Goal: Task Accomplishment & Management: Complete application form

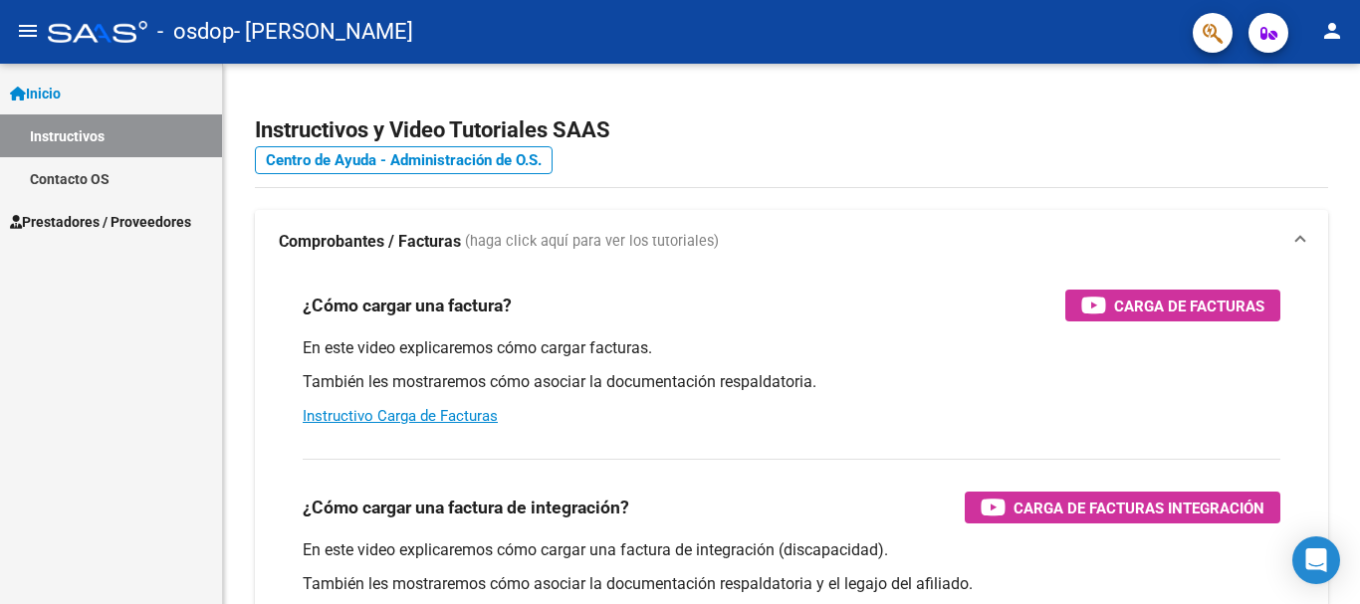
click at [53, 91] on span "Inicio" at bounding box center [35, 94] width 51 height 22
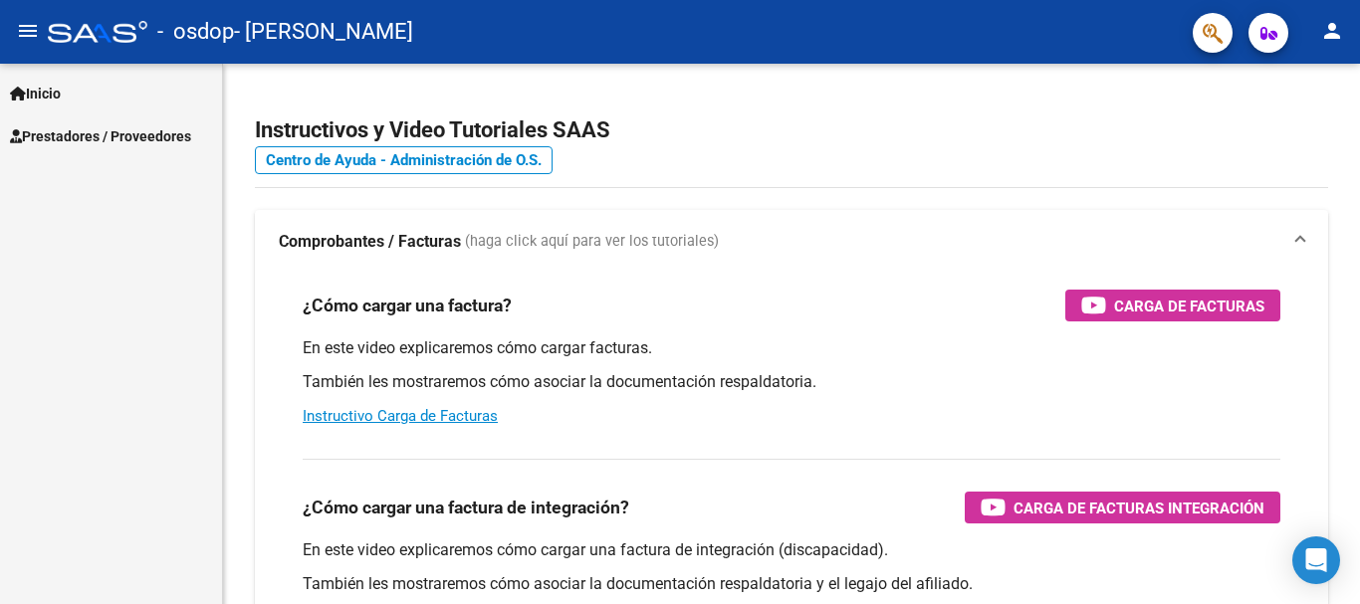
click at [53, 91] on span "Inicio" at bounding box center [35, 94] width 51 height 22
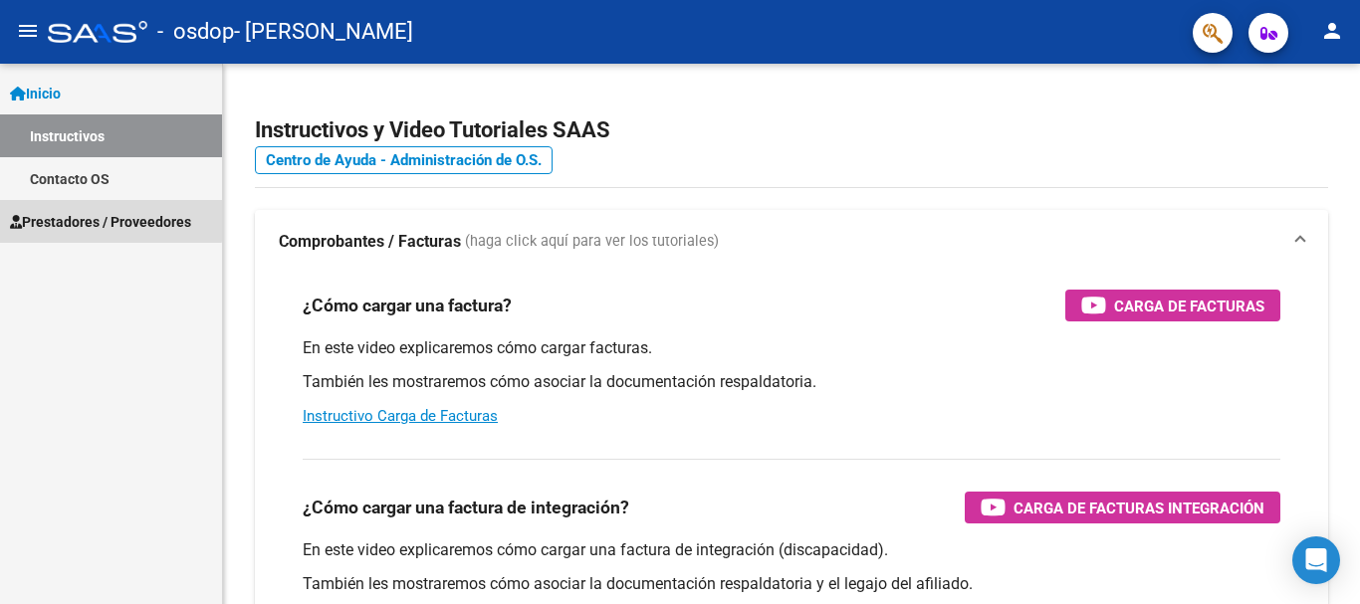
click at [80, 218] on span "Prestadores / Proveedores" at bounding box center [100, 222] width 181 height 22
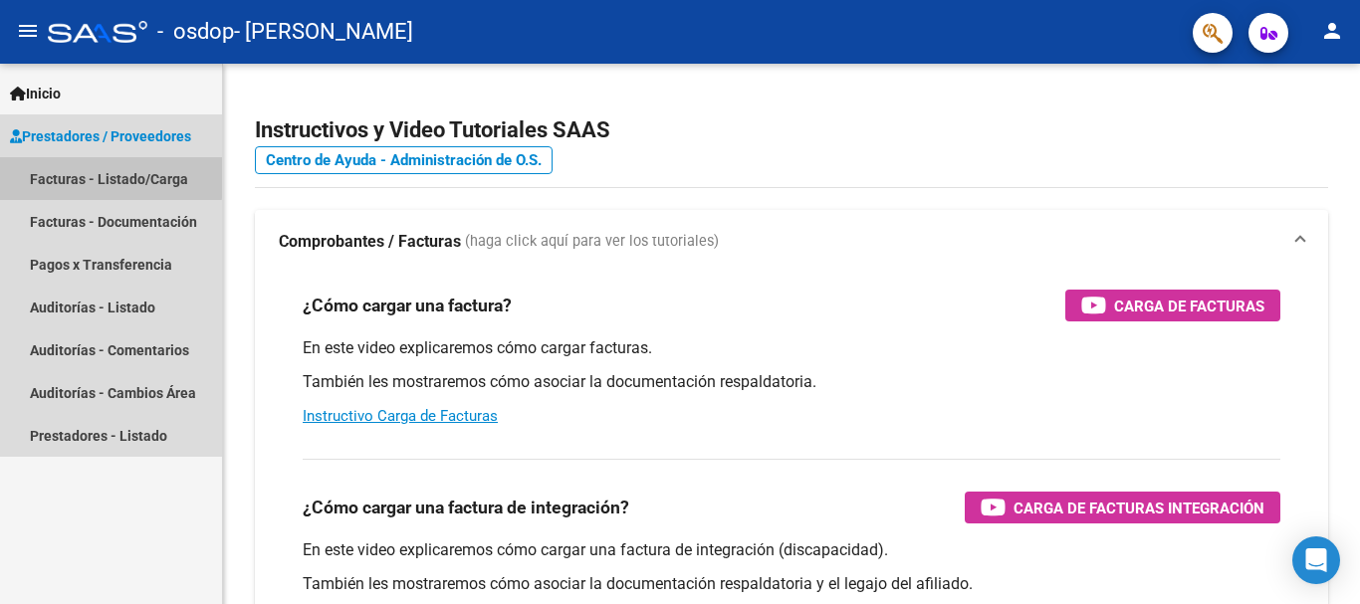
click at [110, 177] on link "Facturas - Listado/Carga" at bounding box center [111, 178] width 222 height 43
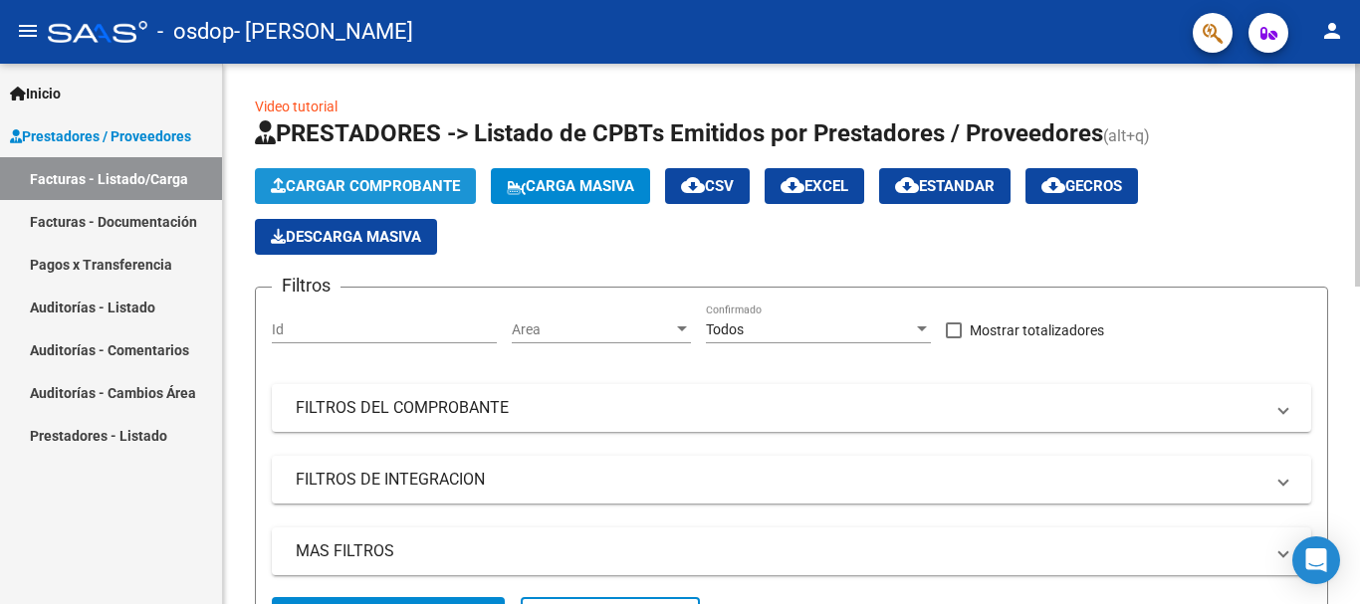
click at [386, 177] on span "Cargar Comprobante" at bounding box center [365, 186] width 189 height 18
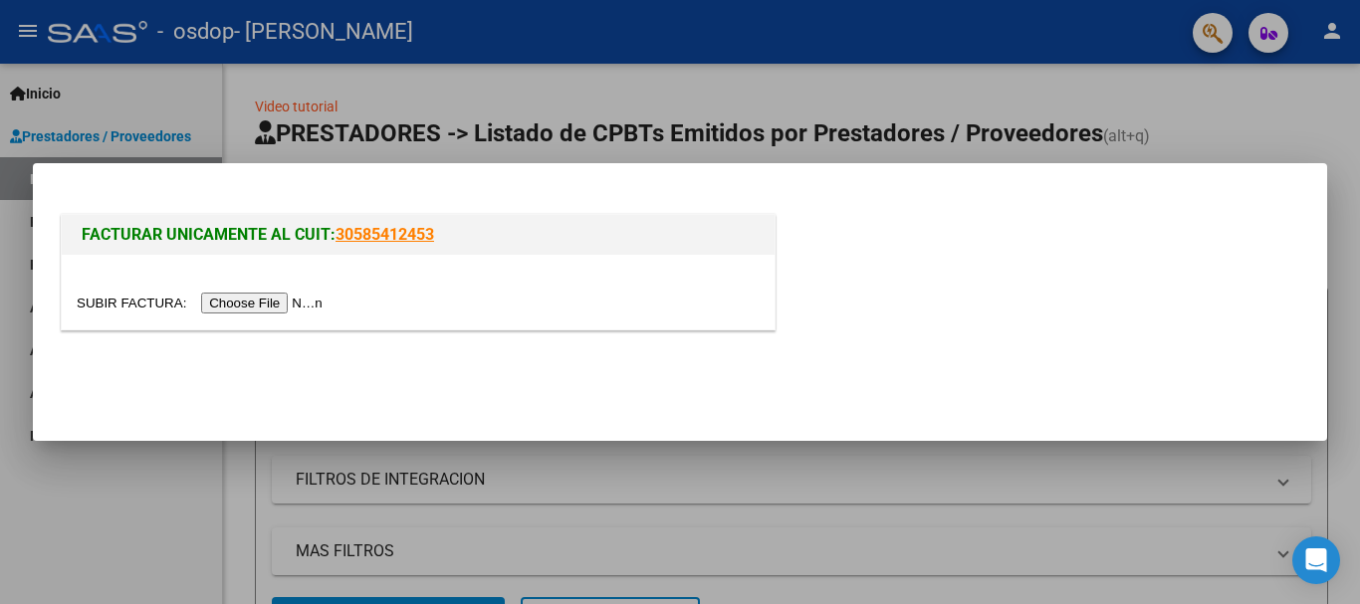
click at [271, 304] on input "file" at bounding box center [203, 303] width 252 height 21
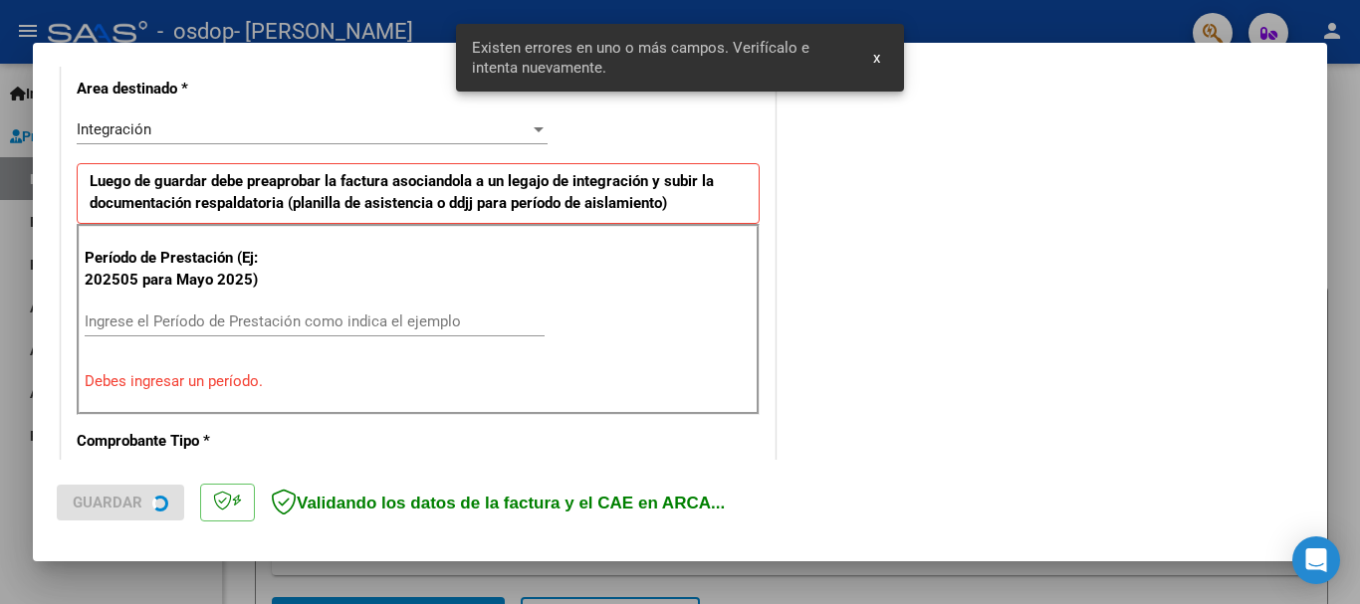
scroll to position [460, 0]
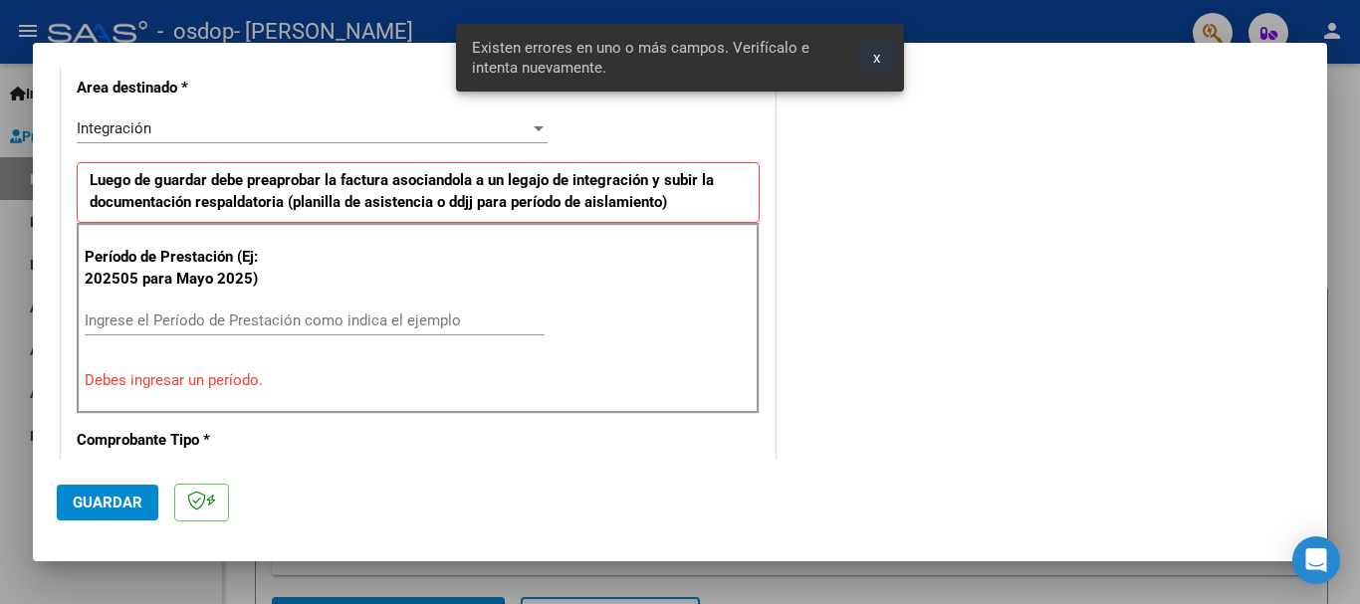
click at [865, 59] on button "x" at bounding box center [876, 58] width 39 height 36
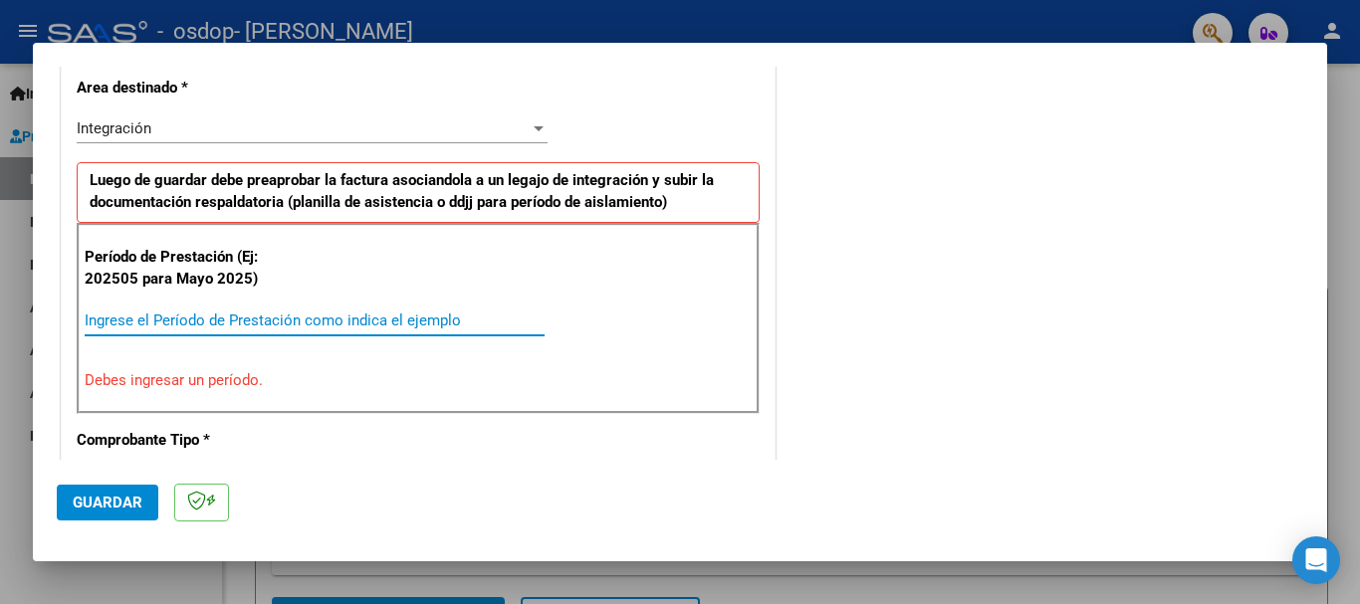
click at [293, 318] on input "Ingrese el Período de Prestación como indica el ejemplo" at bounding box center [315, 321] width 460 height 18
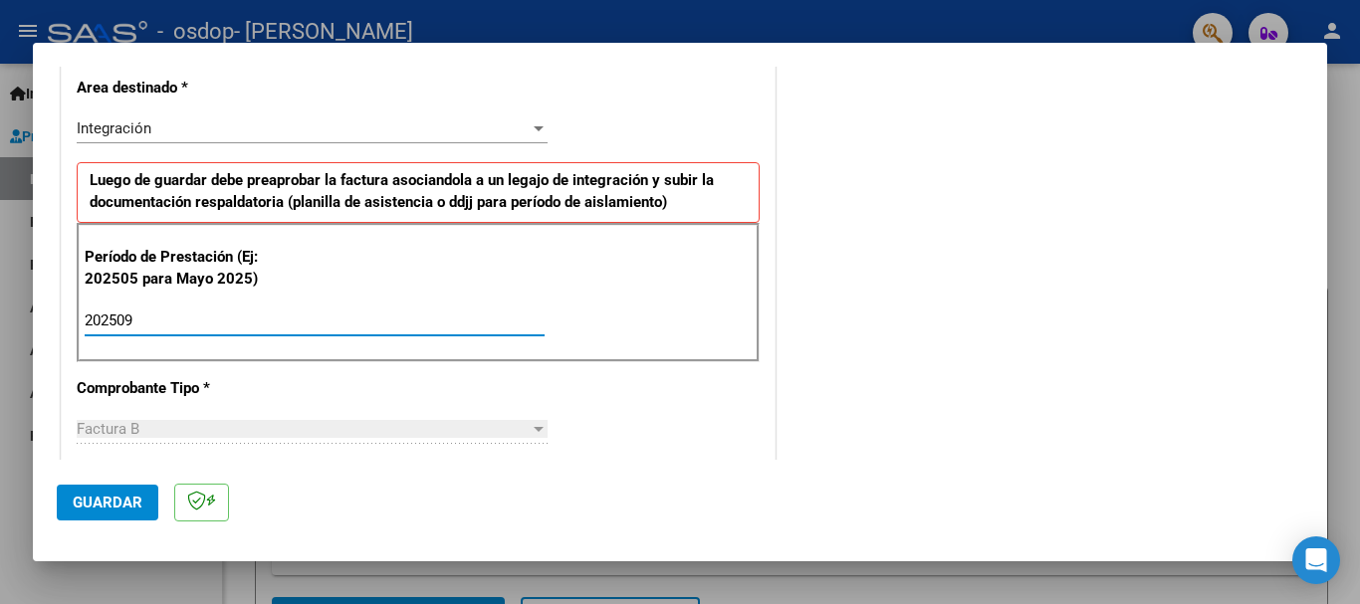
type input "202509"
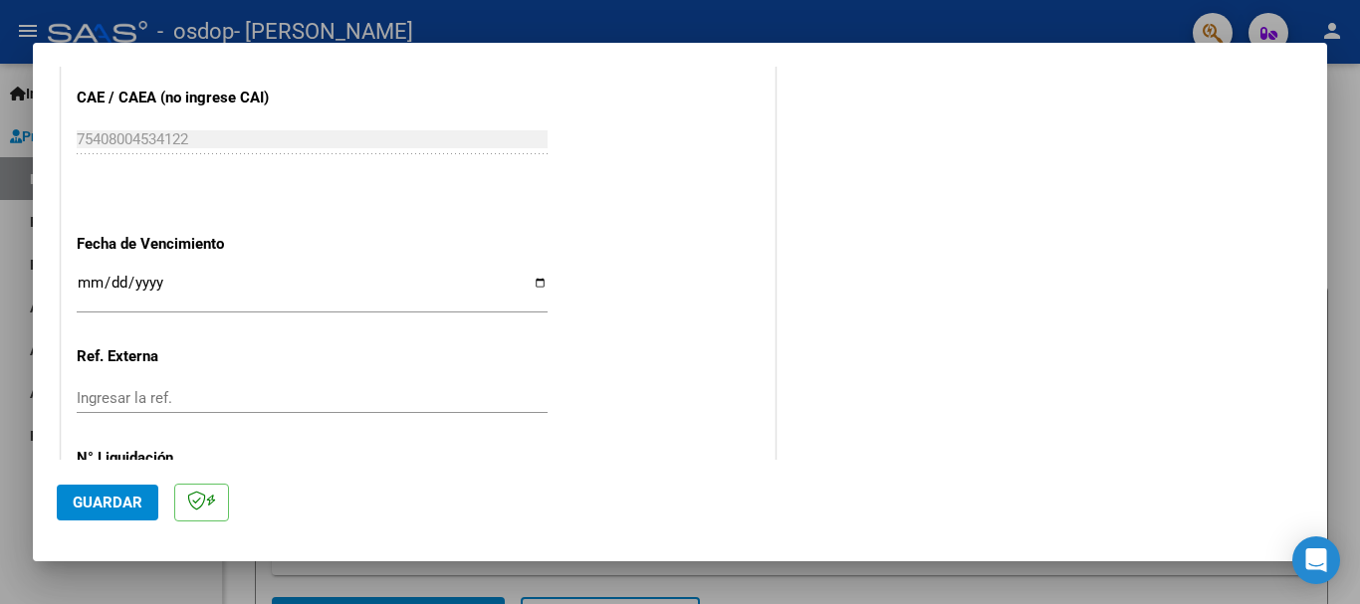
scroll to position [1271, 0]
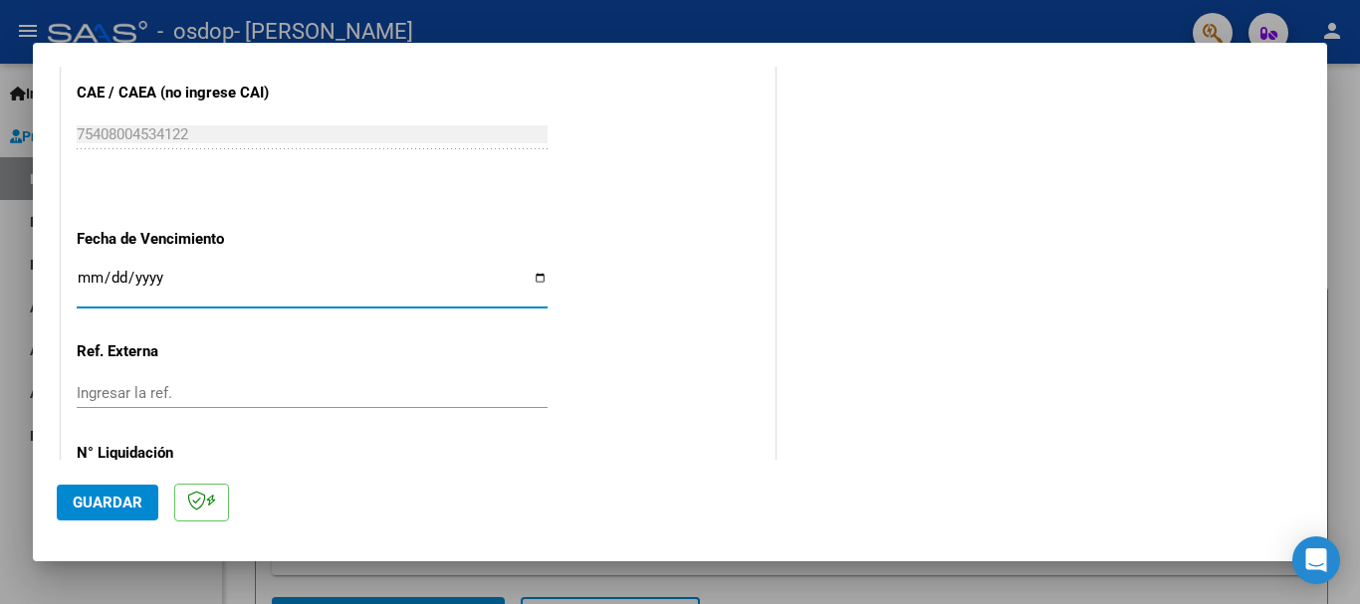
click at [535, 276] on input "Ingresar la fecha" at bounding box center [312, 286] width 471 height 32
type input "[DATE]"
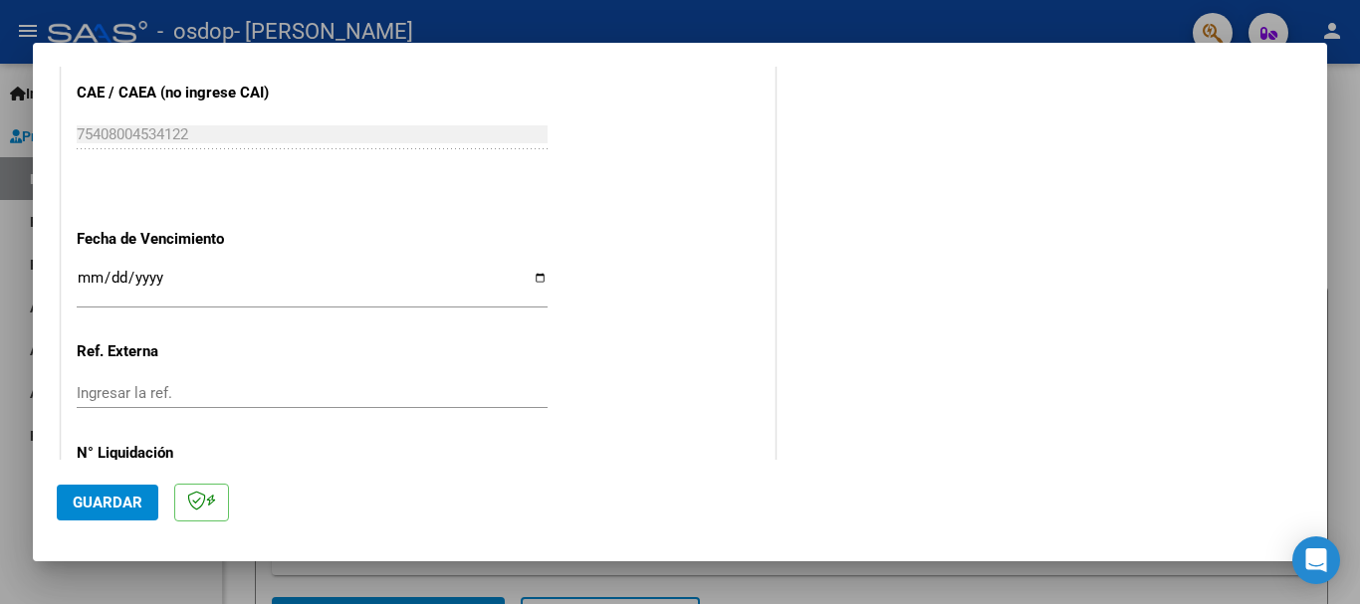
scroll to position [1359, 0]
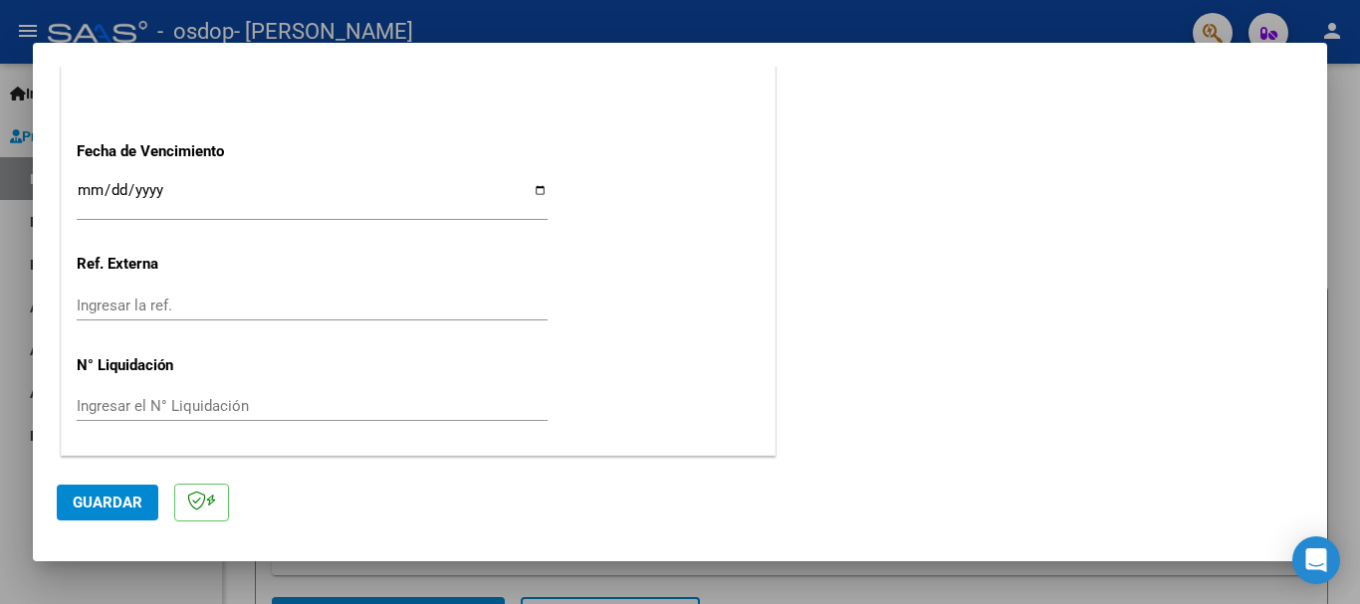
click at [95, 485] on button "Guardar" at bounding box center [108, 503] width 102 height 36
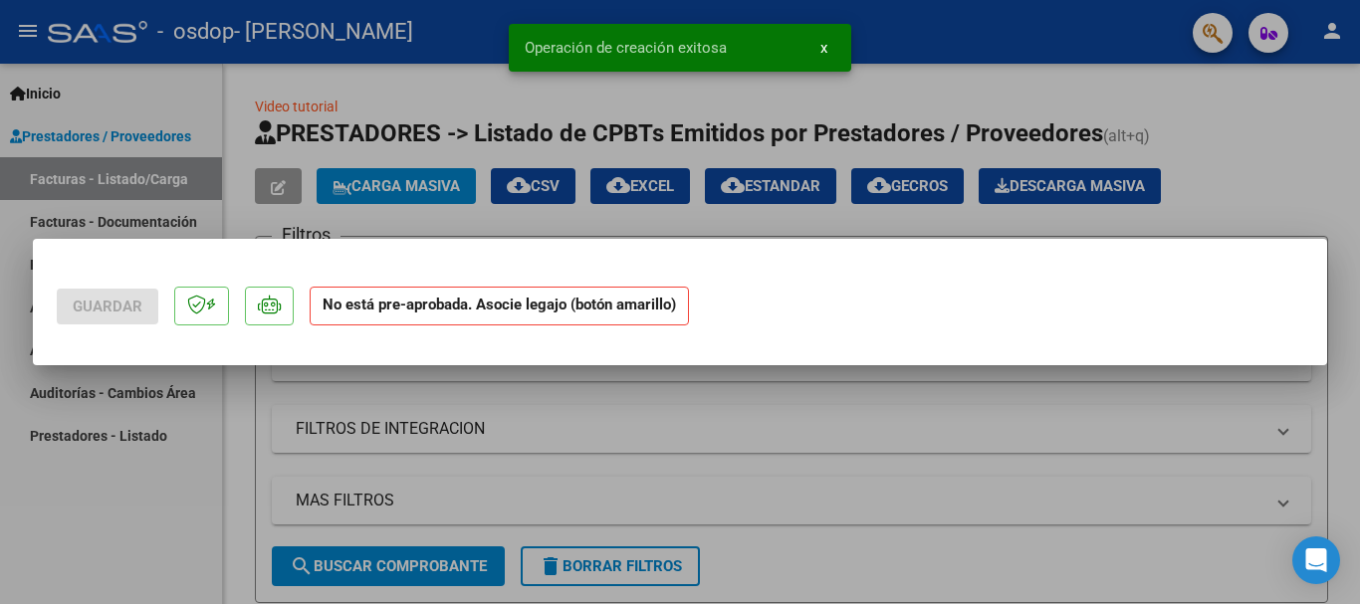
scroll to position [0, 0]
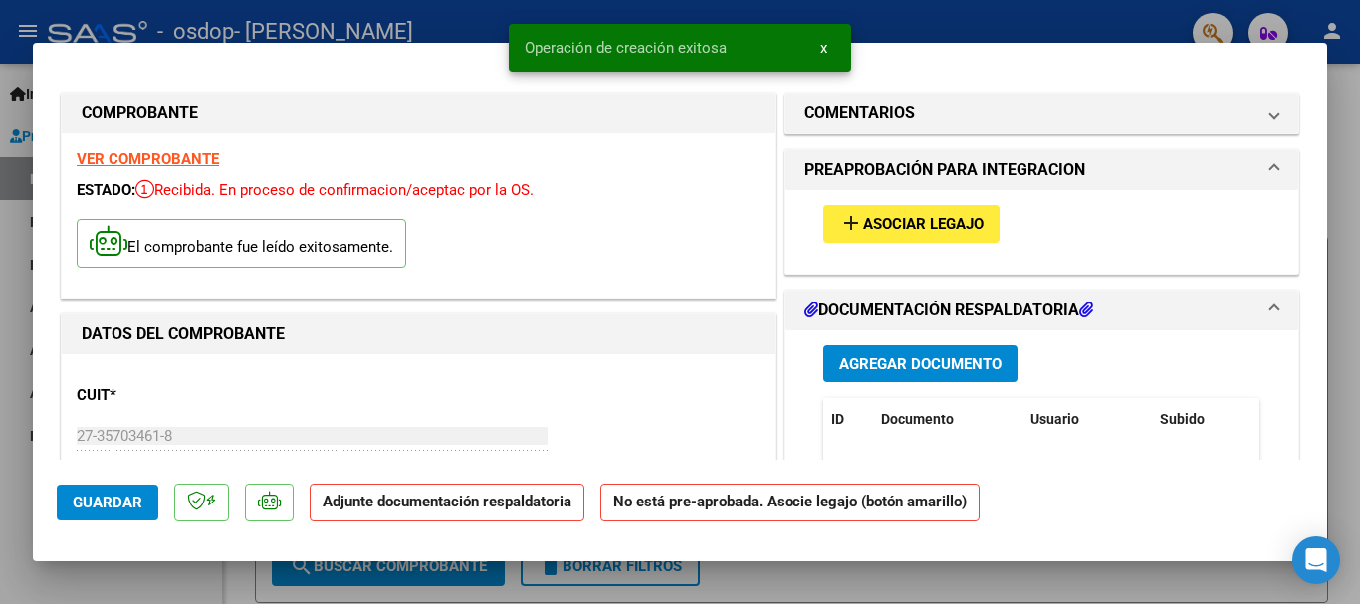
click at [941, 306] on h1 "DOCUMENTACIÓN RESPALDATORIA" at bounding box center [948, 311] width 289 height 24
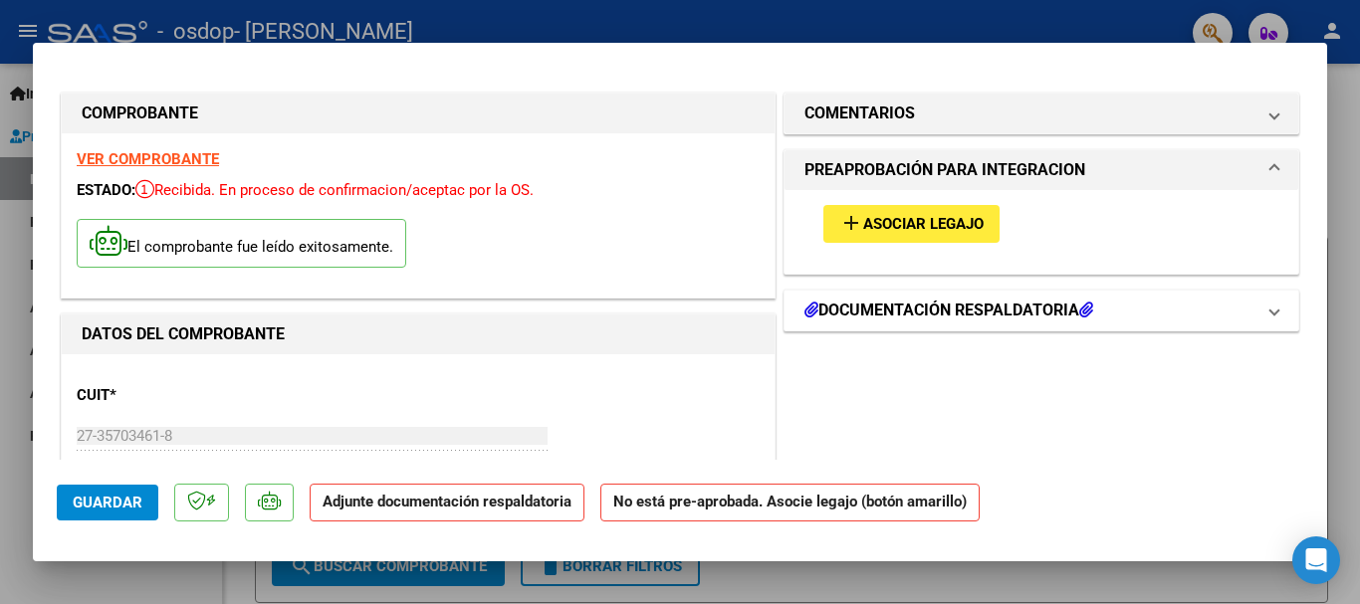
click at [1270, 311] on span at bounding box center [1274, 311] width 8 height 24
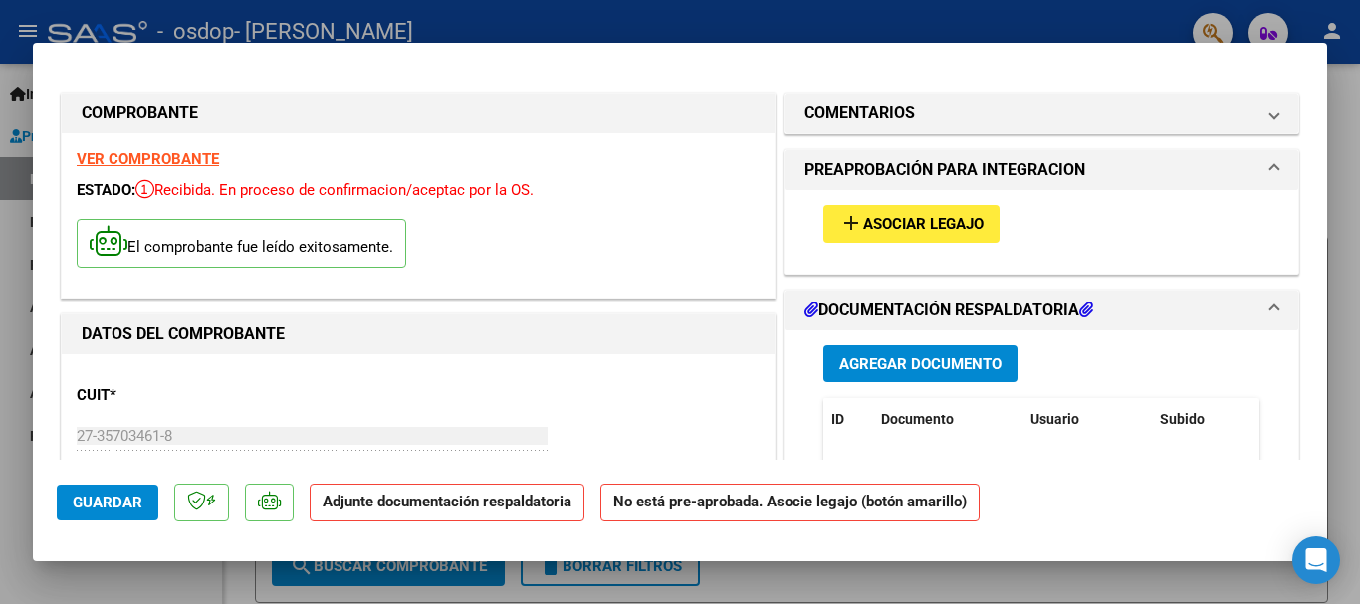
click at [971, 366] on span "Agregar Documento" at bounding box center [920, 364] width 162 height 18
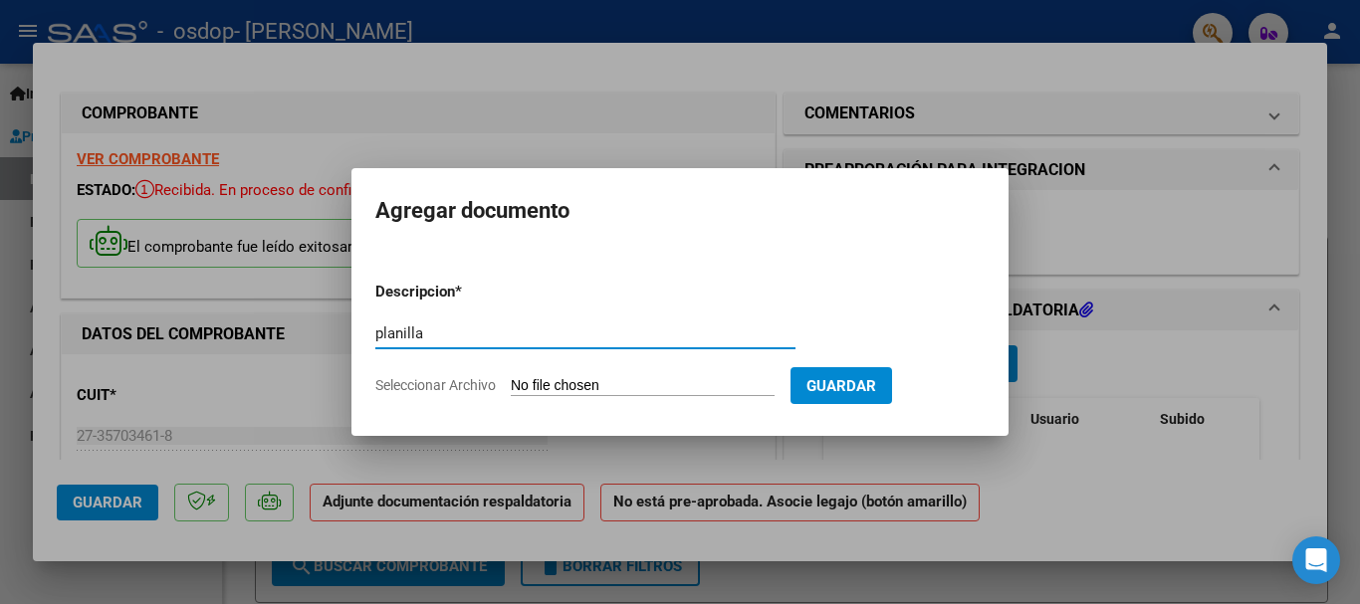
type input "planilla"
click at [545, 379] on input "Seleccionar Archivo" at bounding box center [643, 386] width 264 height 19
type input "C:\fakepath\[PERSON_NAME] 09 2025.pdf"
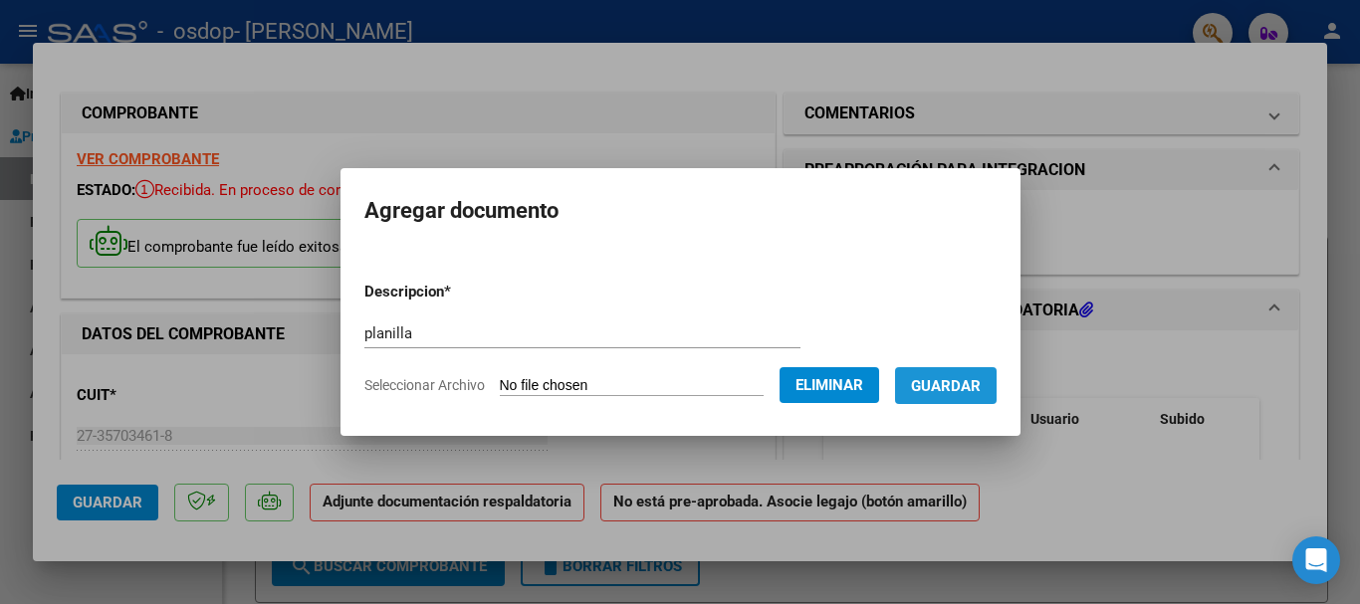
click at [997, 400] on button "Guardar" at bounding box center [946, 385] width 102 height 37
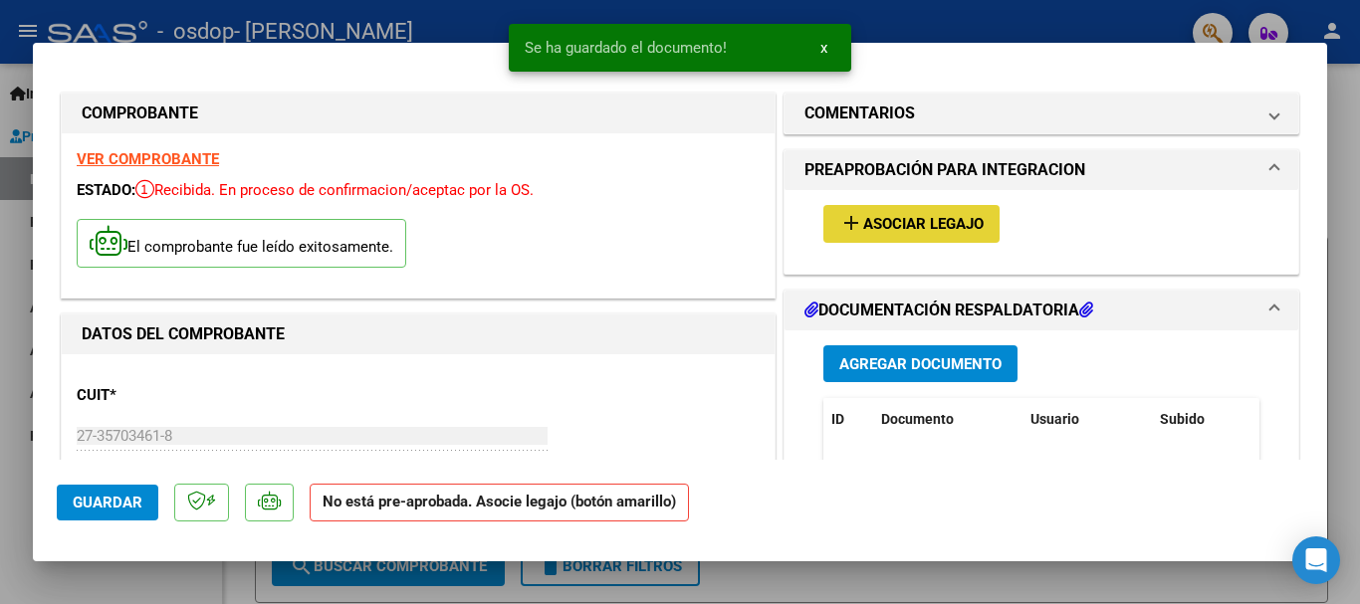
click at [923, 218] on span "Asociar Legajo" at bounding box center [923, 225] width 120 height 18
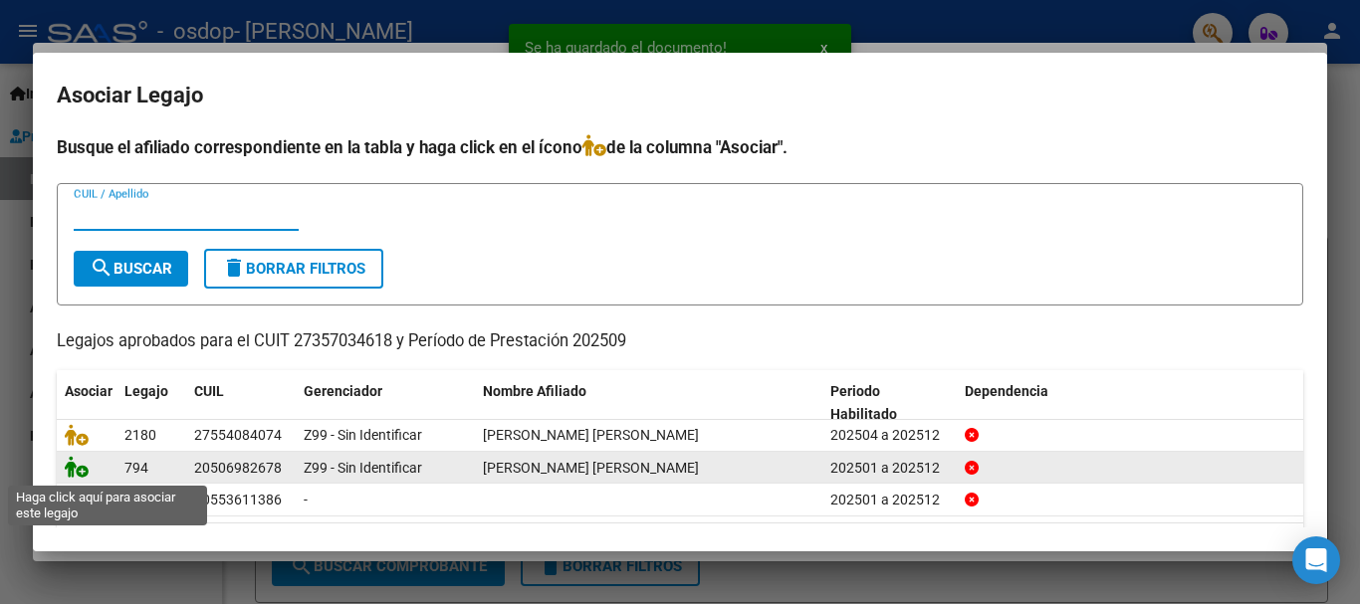
click at [72, 468] on icon at bounding box center [77, 467] width 24 height 22
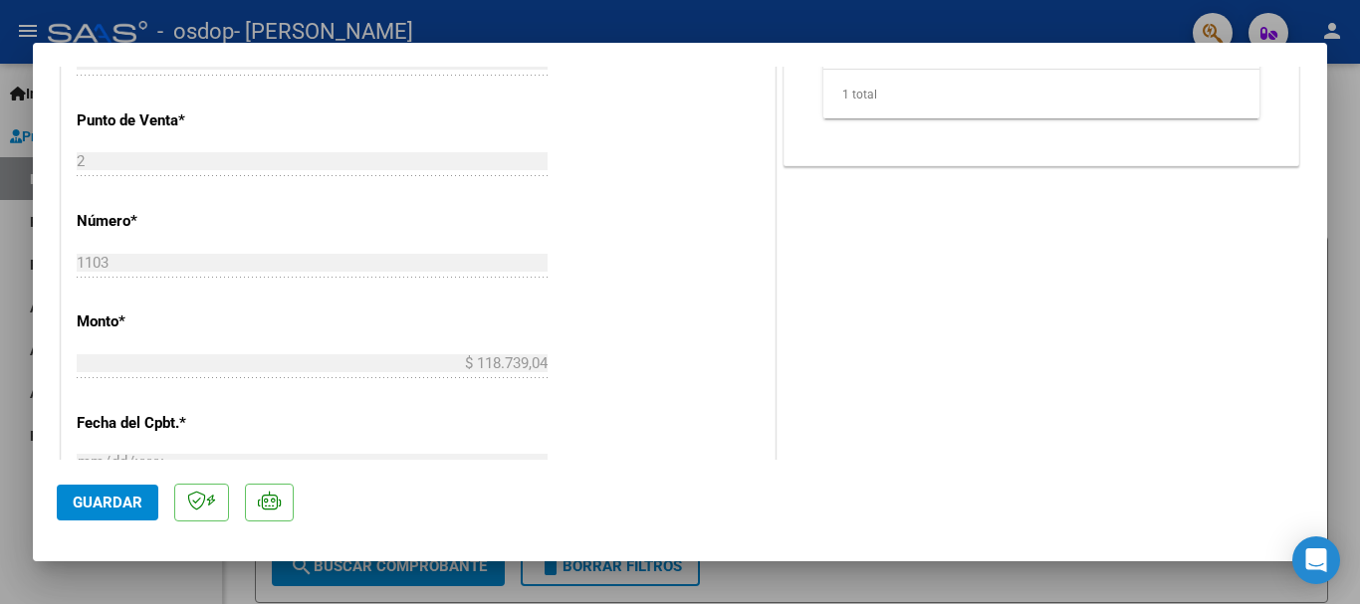
scroll to position [933, 0]
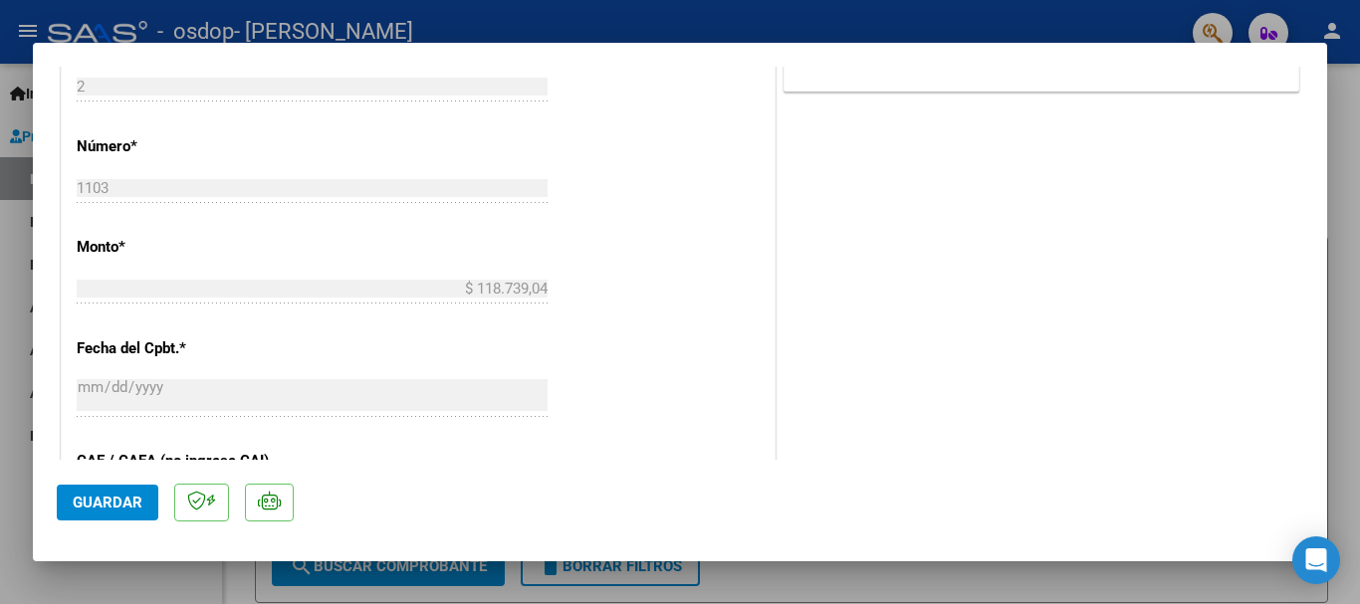
click at [84, 505] on span "Guardar" at bounding box center [108, 503] width 70 height 18
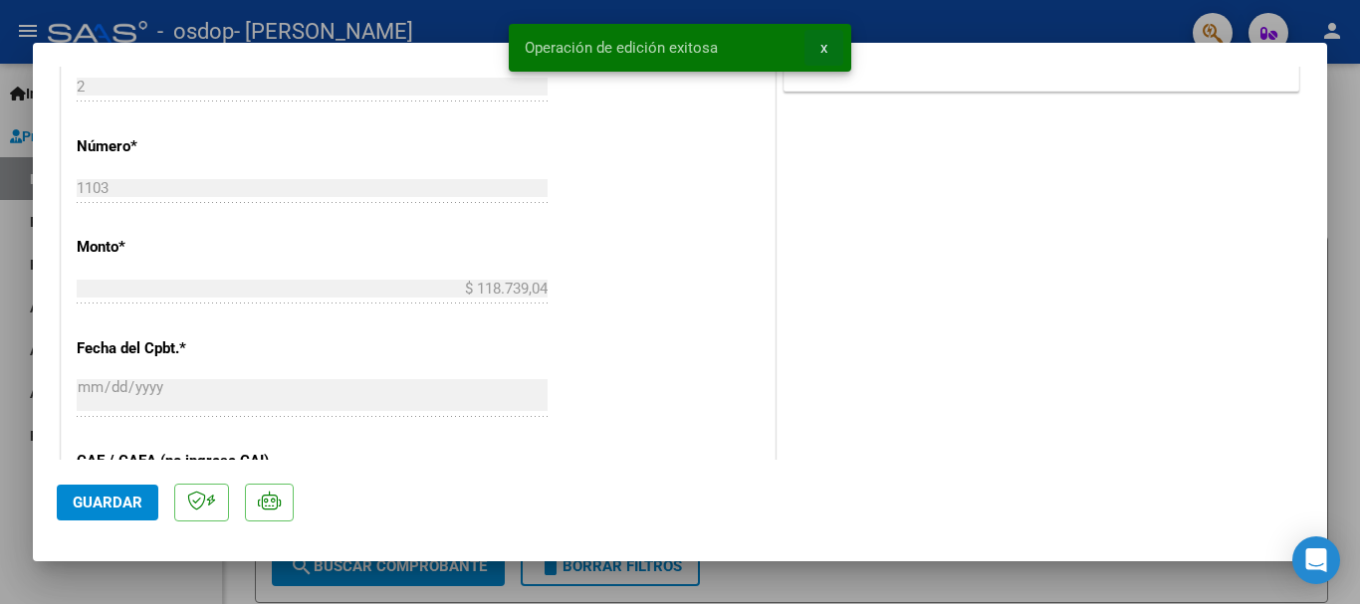
click at [826, 40] on span "x" at bounding box center [823, 48] width 7 height 18
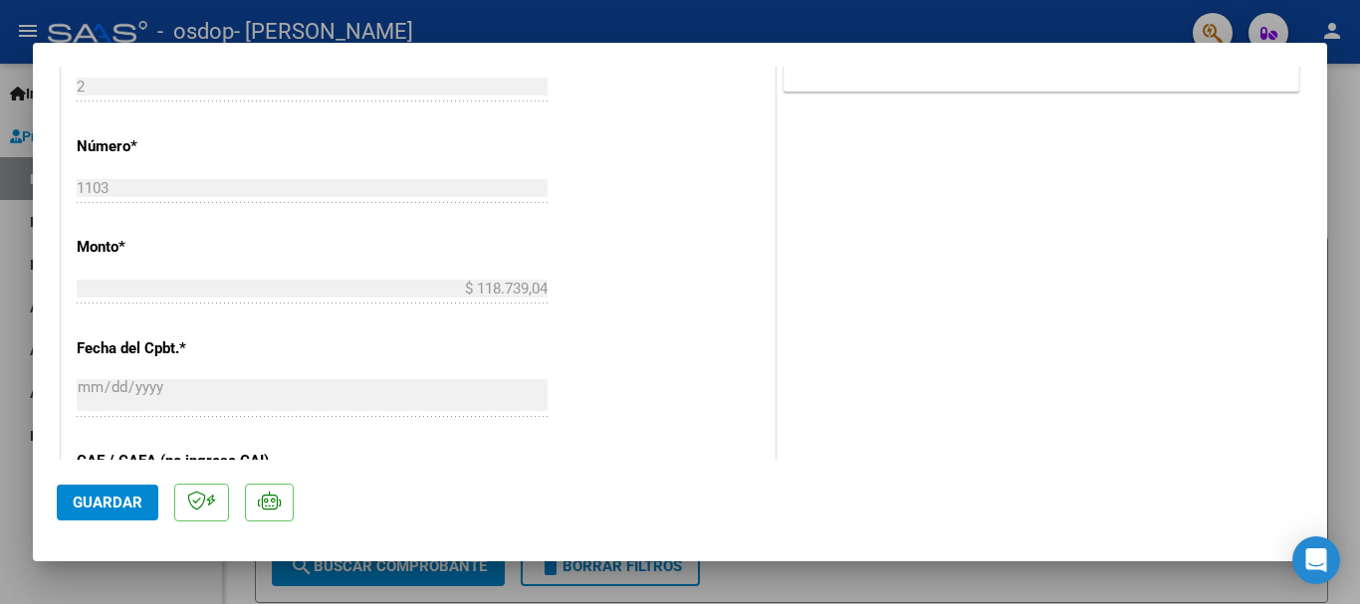
click at [1359, 187] on div at bounding box center [680, 302] width 1360 height 604
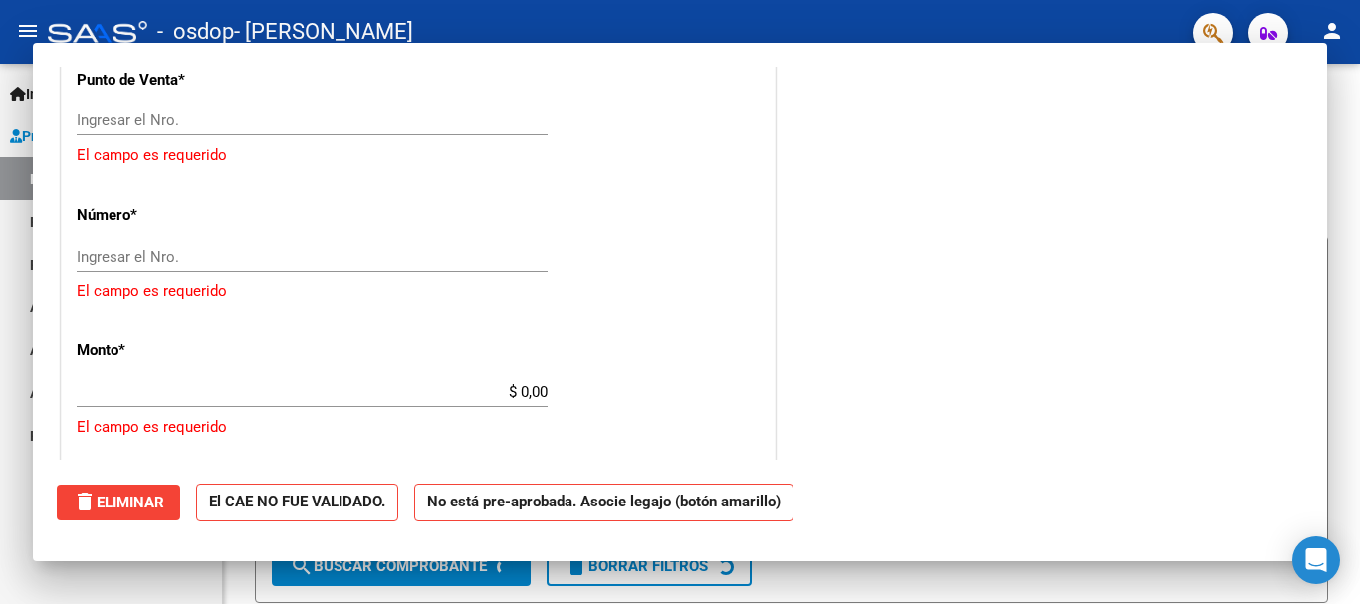
scroll to position [0, 0]
